Goal: Check status: Check status

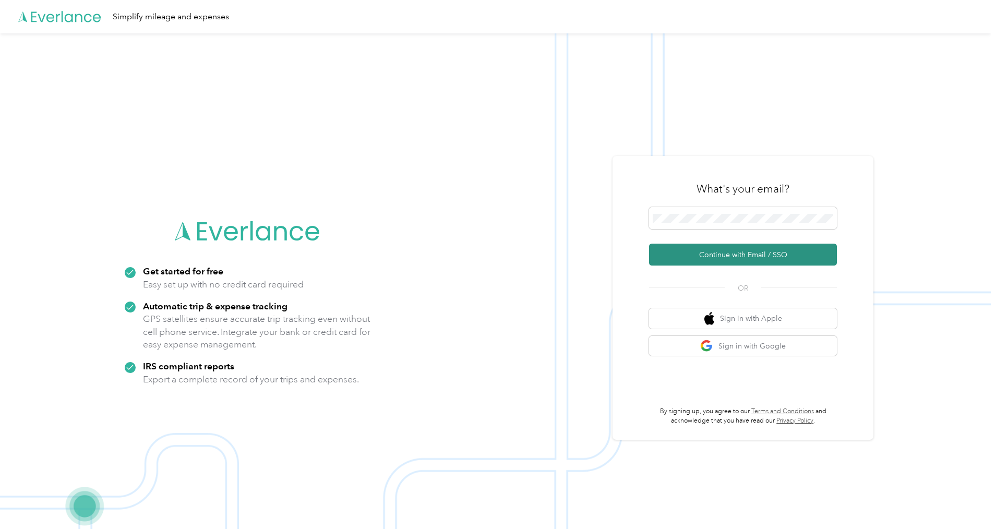
click at [519, 251] on button "Continue with Email / SSO" at bounding box center [743, 255] width 188 height 22
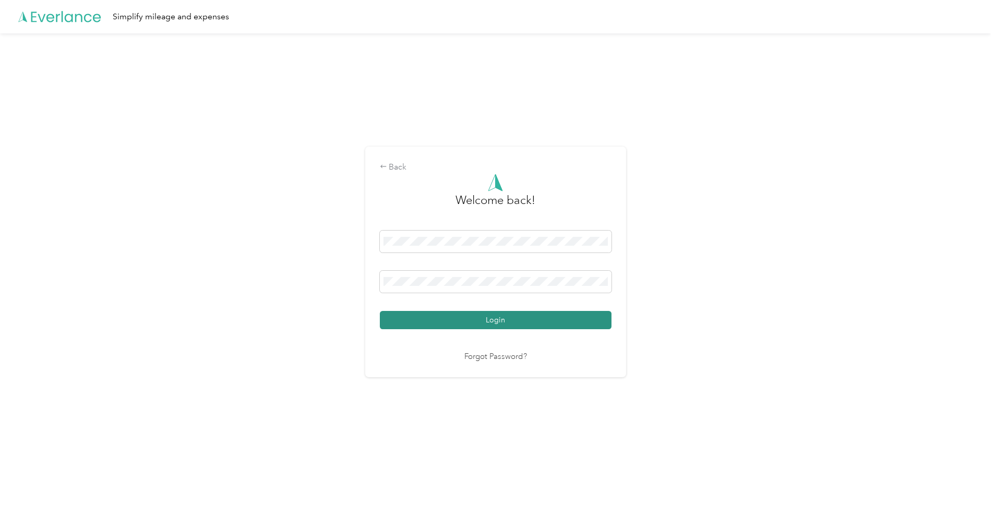
click at [495, 327] on button "Login" at bounding box center [496, 320] width 232 height 18
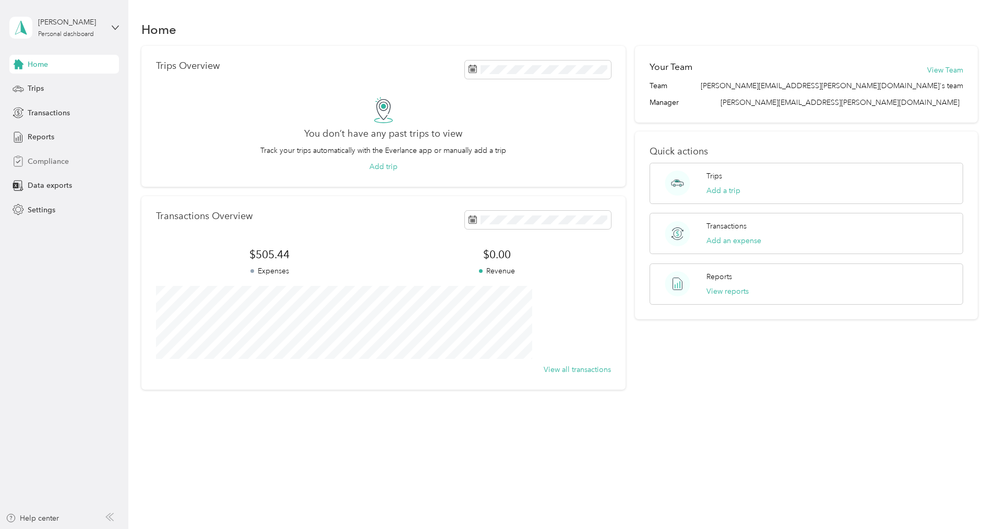
click at [56, 160] on span "Compliance" at bounding box center [48, 161] width 41 height 11
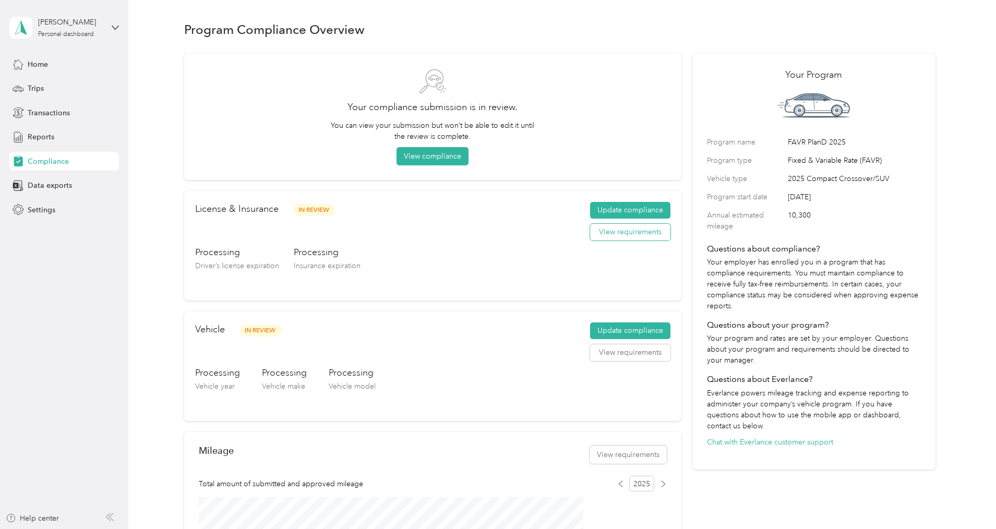
click at [519, 235] on button "View requirements" at bounding box center [630, 232] width 80 height 17
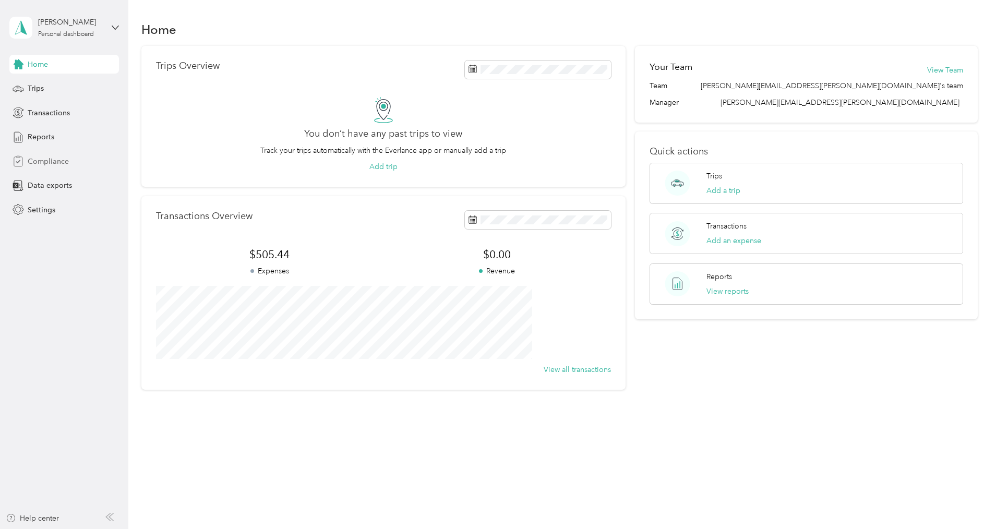
click at [54, 160] on span "Compliance" at bounding box center [48, 161] width 41 height 11
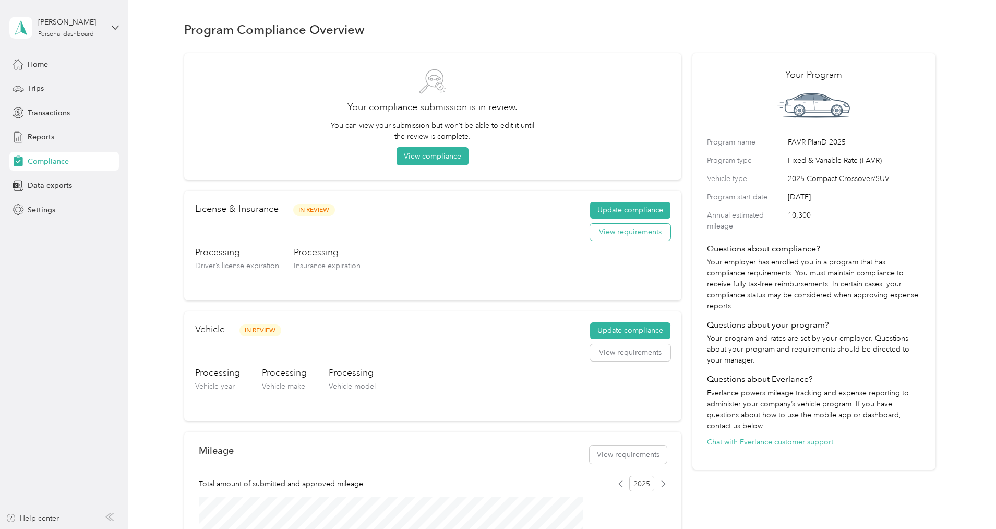
click at [519, 235] on button "View requirements" at bounding box center [630, 232] width 80 height 17
